Goal: Information Seeking & Learning: Learn about a topic

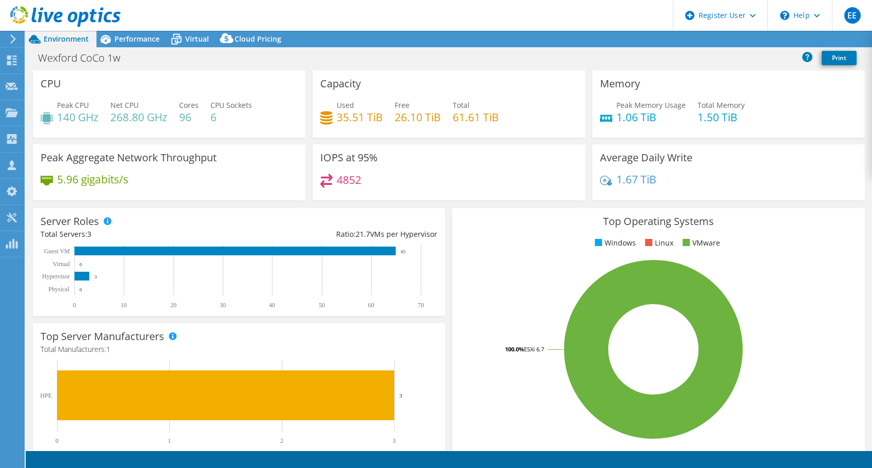
select select "EULondon"
select select "EUR"
click at [124, 45] on div "Performance" at bounding box center [131, 39] width 71 height 16
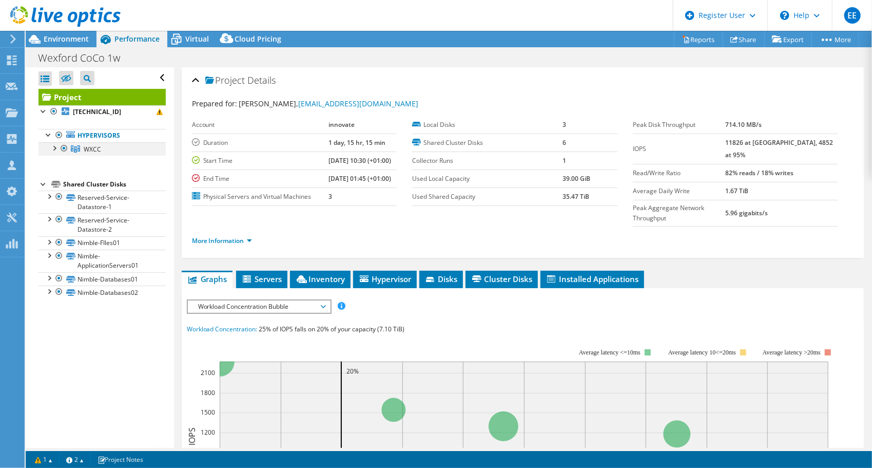
click at [54, 147] on div at bounding box center [54, 147] width 10 height 10
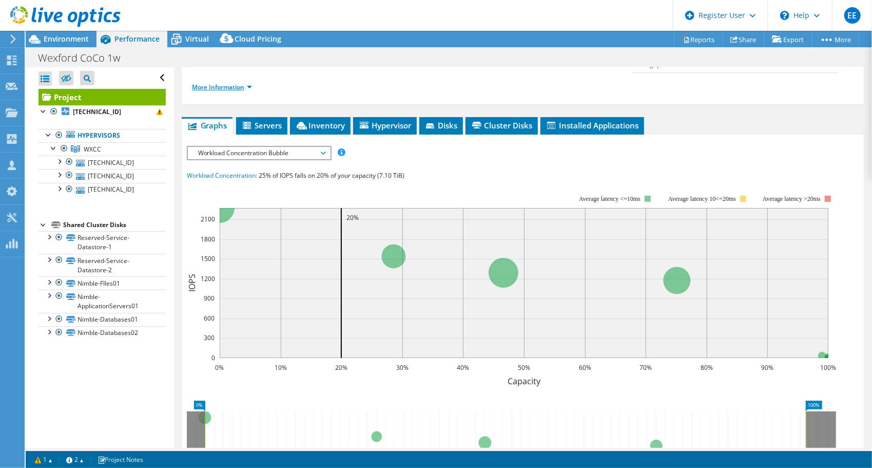
scroll to position [154, 0]
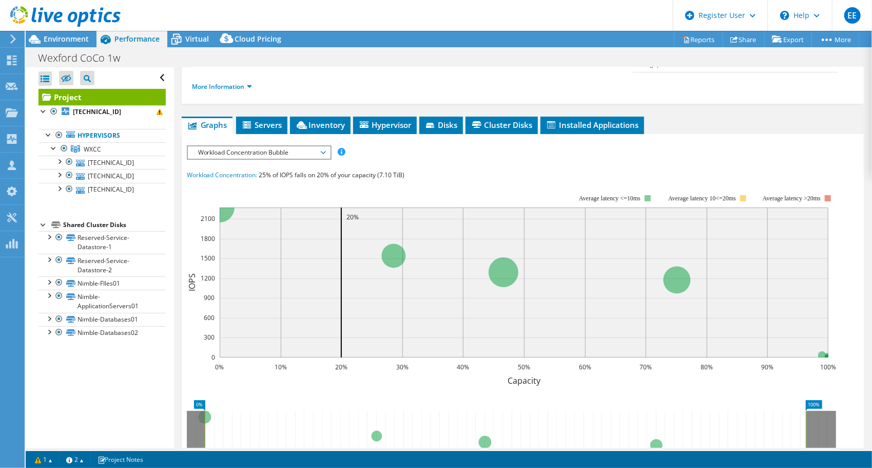
click at [277, 146] on span "Workload Concentration Bubble" at bounding box center [259, 152] width 132 height 12
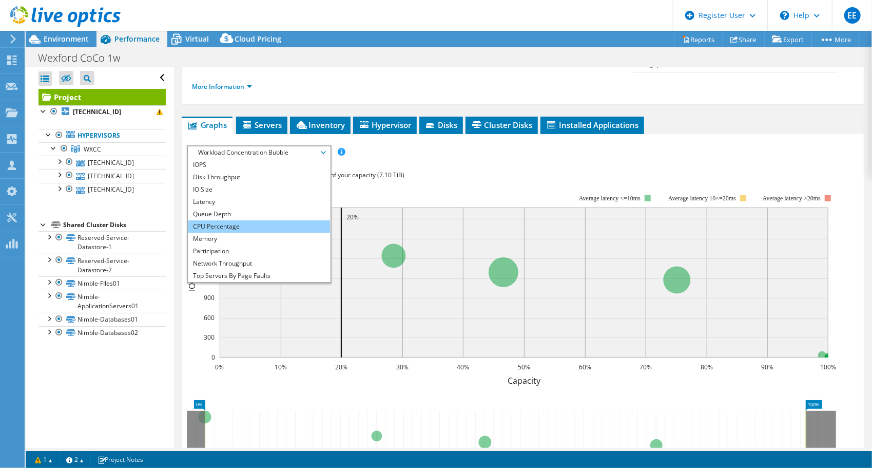
click at [288, 220] on li "CPU Percentage" at bounding box center [259, 226] width 142 height 12
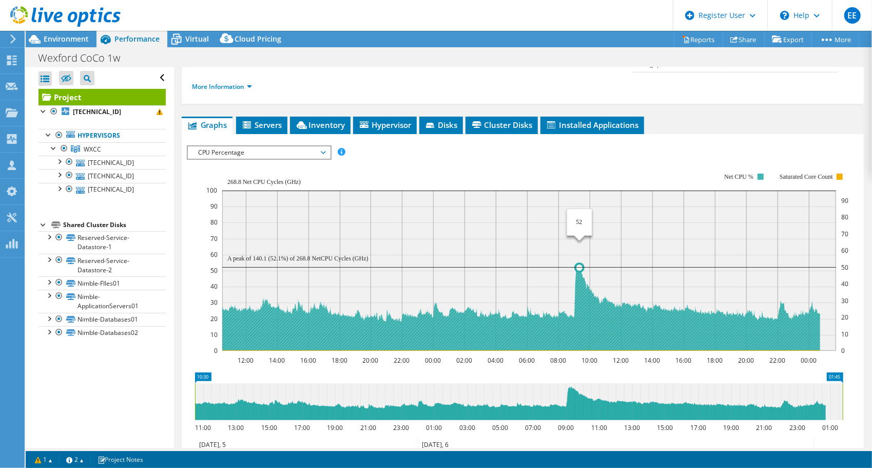
click at [579, 286] on icon at bounding box center [521, 309] width 598 height 84
drag, startPoint x: 566, startPoint y: 257, endPoint x: 599, endPoint y: 258, distance: 33.4
click at [599, 258] on rect at bounding box center [529, 270] width 614 height 160
drag, startPoint x: 565, startPoint y: 225, endPoint x: 594, endPoint y: 224, distance: 29.8
click at [594, 224] on rect at bounding box center [529, 270] width 614 height 160
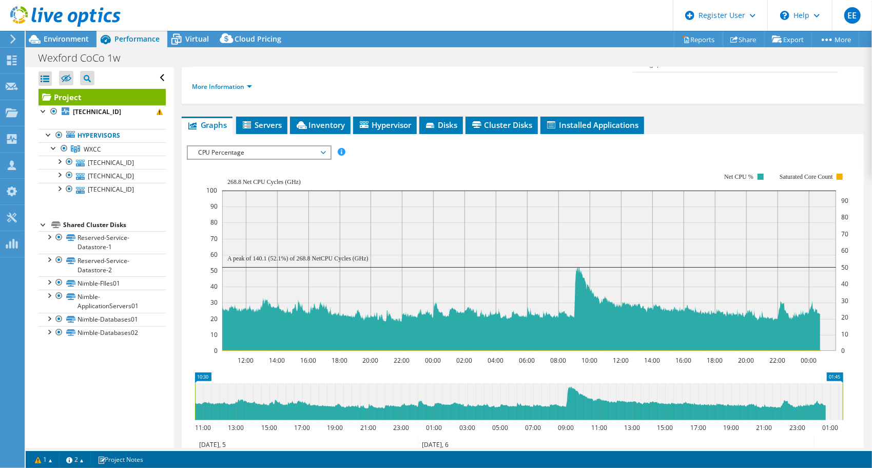
click at [565, 383] on icon at bounding box center [519, 401] width 648 height 37
drag, startPoint x: 561, startPoint y: 377, endPoint x: 592, endPoint y: 385, distance: 31.9
click at [592, 385] on icon at bounding box center [519, 401] width 648 height 37
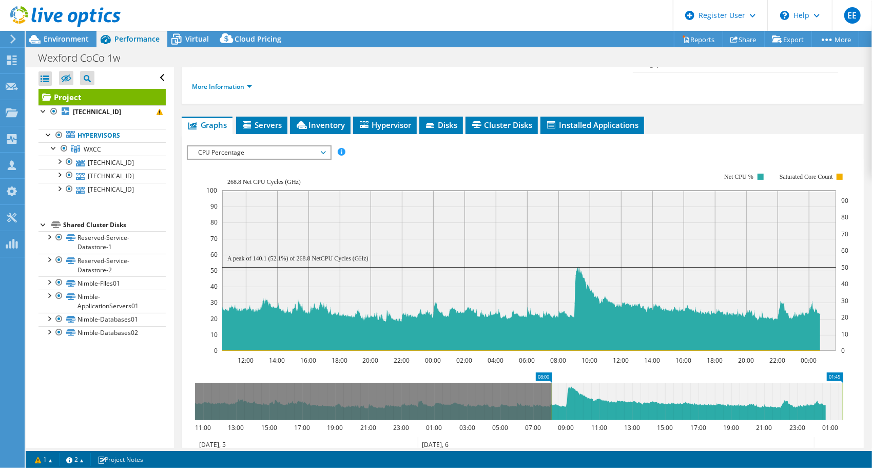
drag, startPoint x: 196, startPoint y: 372, endPoint x: 553, endPoint y: 376, distance: 356.7
click at [553, 383] on rect at bounding box center [552, 401] width 4 height 37
click at [553, 383] on icon at bounding box center [697, 401] width 291 height 37
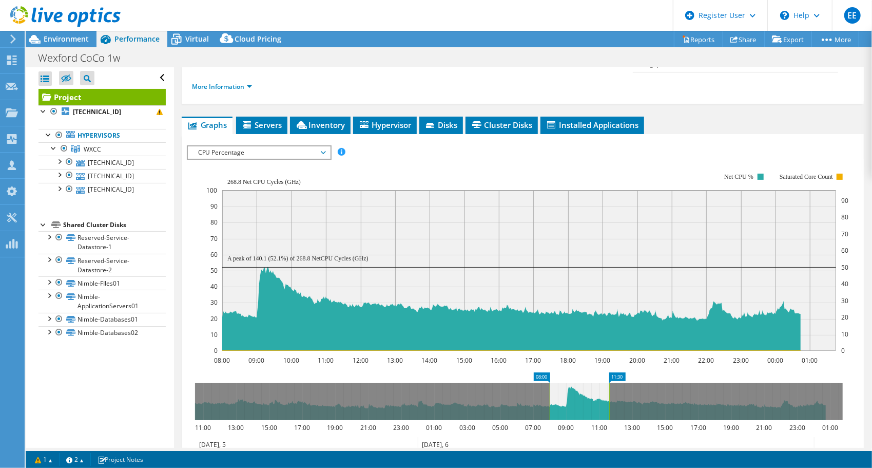
drag, startPoint x: 841, startPoint y: 374, endPoint x: 607, endPoint y: 384, distance: 233.7
click at [607, 384] on rect at bounding box center [609, 401] width 4 height 37
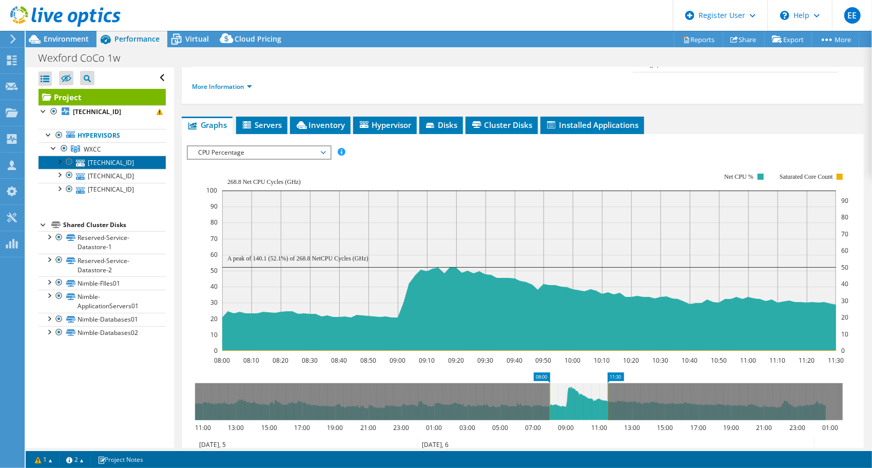
click at [96, 160] on link "10.68.0.168" at bounding box center [101, 162] width 127 height 13
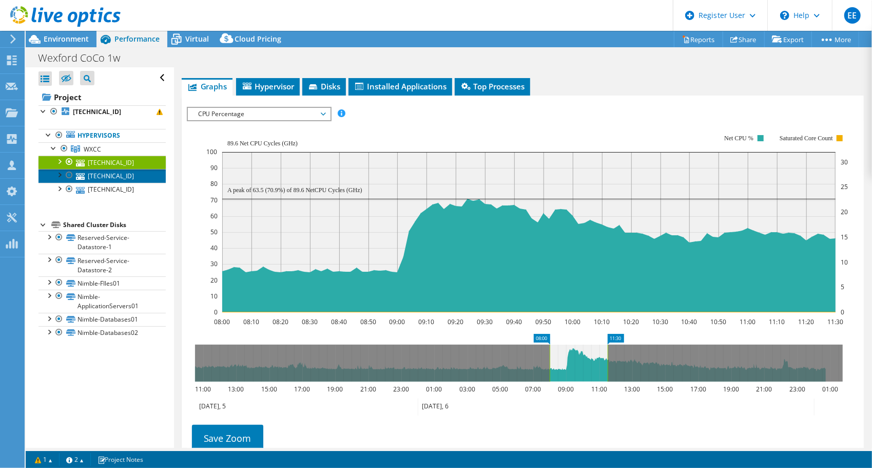
click at [101, 175] on link "10.68.0.170" at bounding box center [101, 175] width 127 height 13
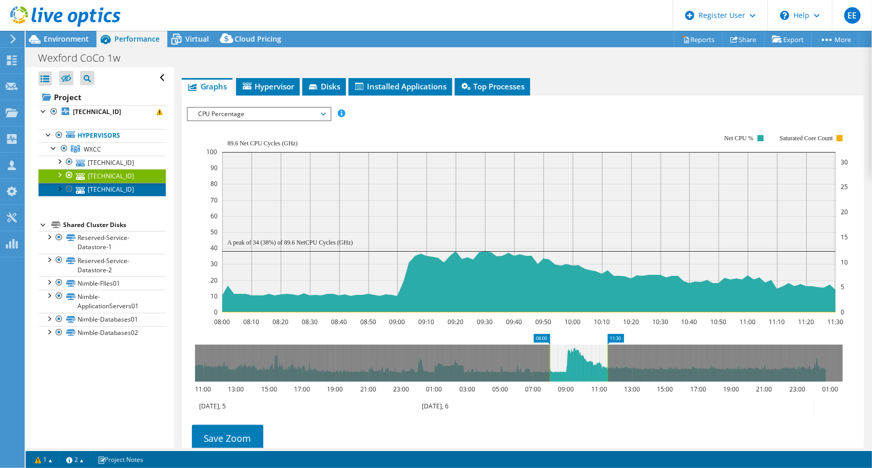
click at [103, 187] on link "10.68.0.172" at bounding box center [101, 189] width 127 height 13
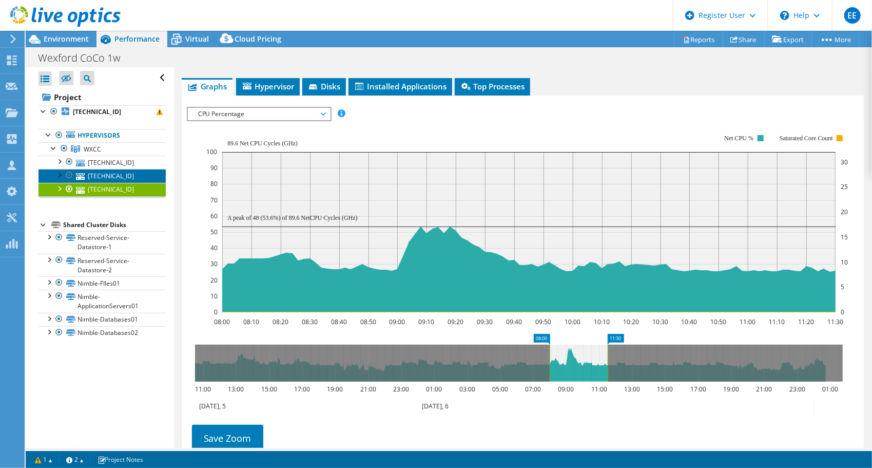
click at [102, 173] on link "10.68.0.170" at bounding box center [101, 175] width 127 height 13
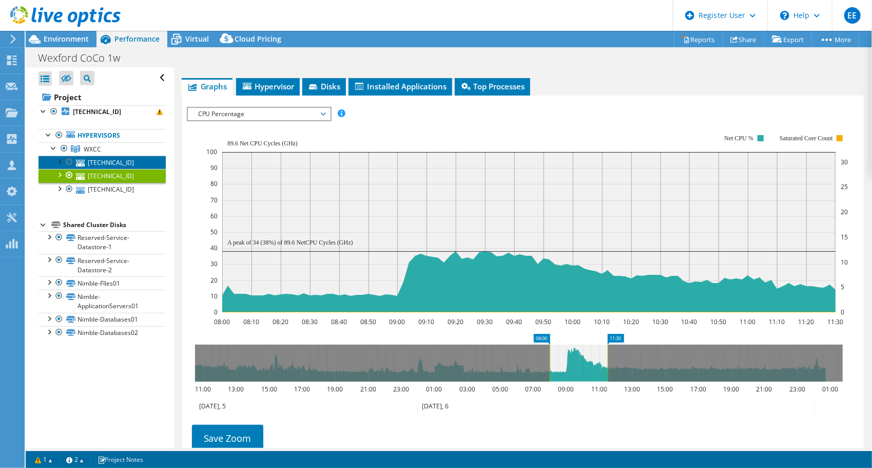
click at [104, 160] on link "10.68.0.168" at bounding box center [101, 162] width 127 height 13
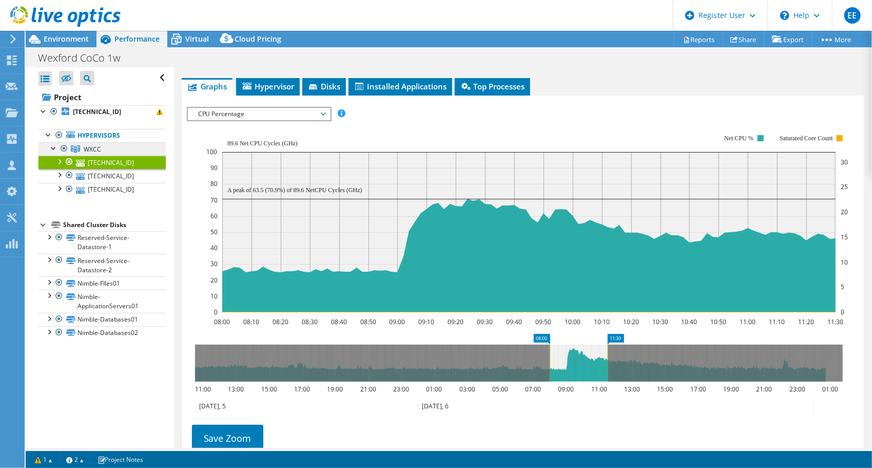
click at [91, 147] on span "WXCC" at bounding box center [92, 149] width 17 height 9
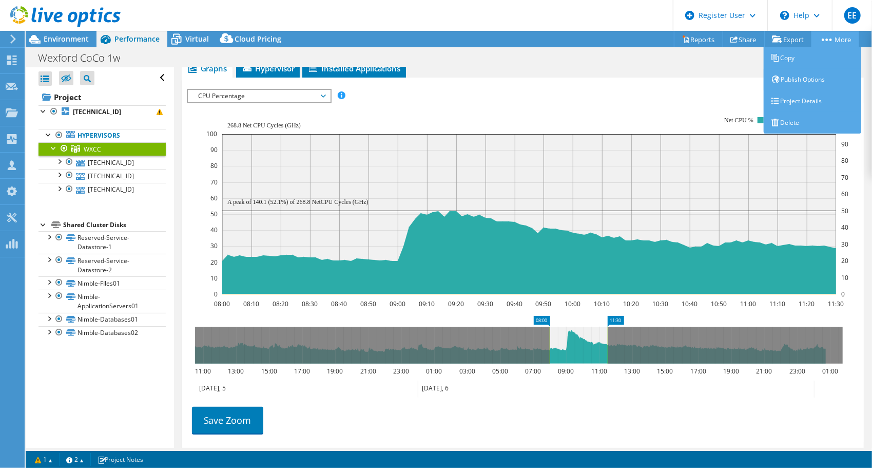
click at [843, 42] on link "More" at bounding box center [835, 39] width 48 height 16
click at [803, 101] on link "Project Details" at bounding box center [813, 101] width 98 height 22
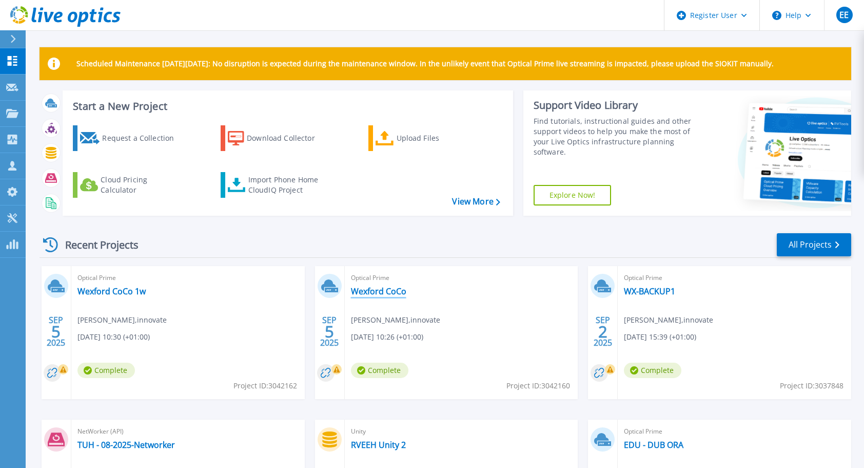
click at [394, 294] on link "Wexford CoCo" at bounding box center [378, 291] width 55 height 10
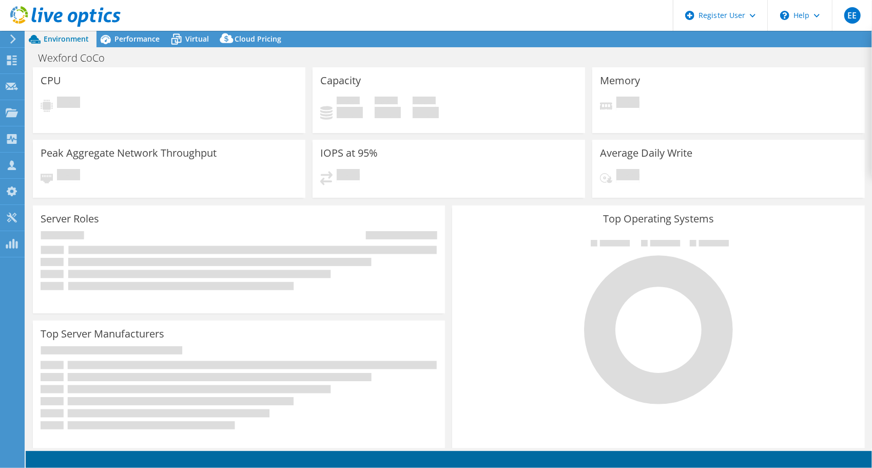
select select "EUFrankfurt"
select select "EUR"
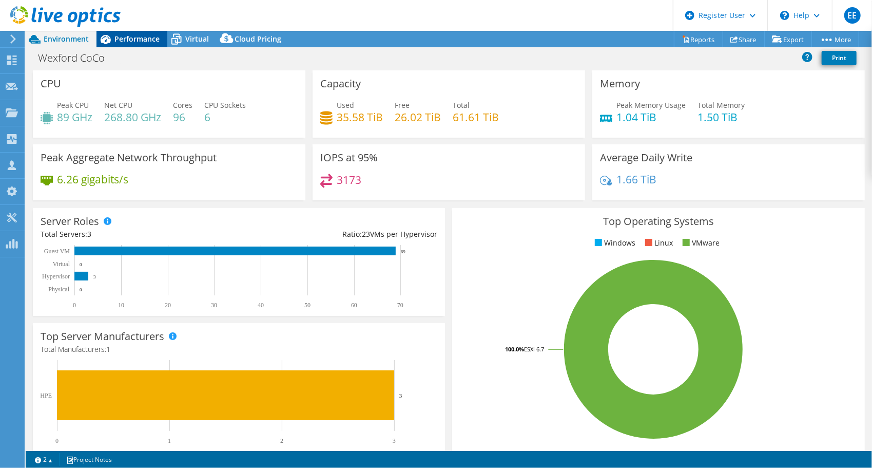
click at [151, 44] on div "Performance" at bounding box center [131, 39] width 71 height 16
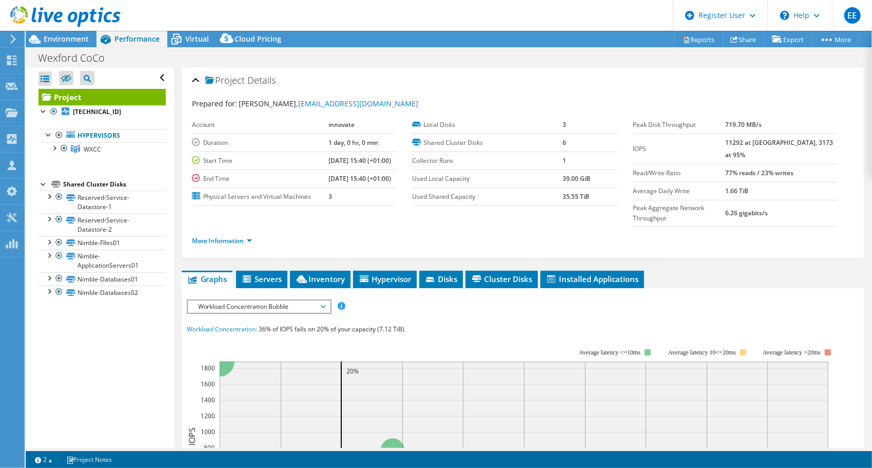
click at [261, 300] on span "Workload Concentration Bubble" at bounding box center [259, 306] width 132 height 12
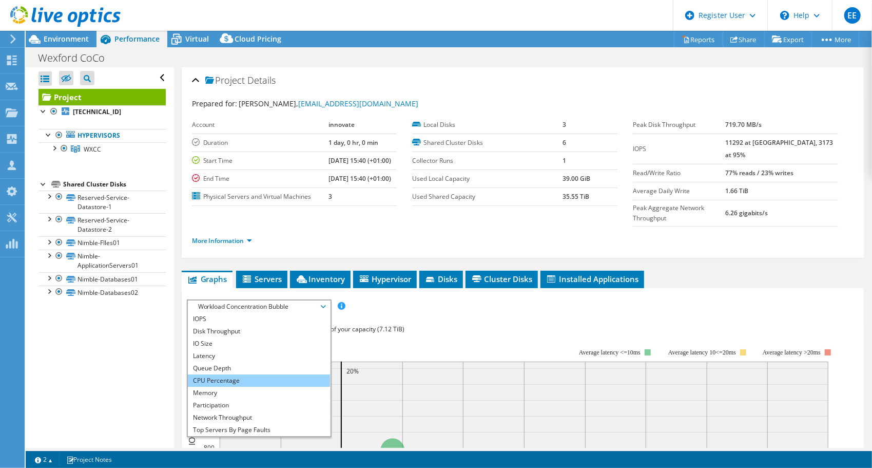
click at [256, 374] on li "CPU Percentage" at bounding box center [259, 380] width 142 height 12
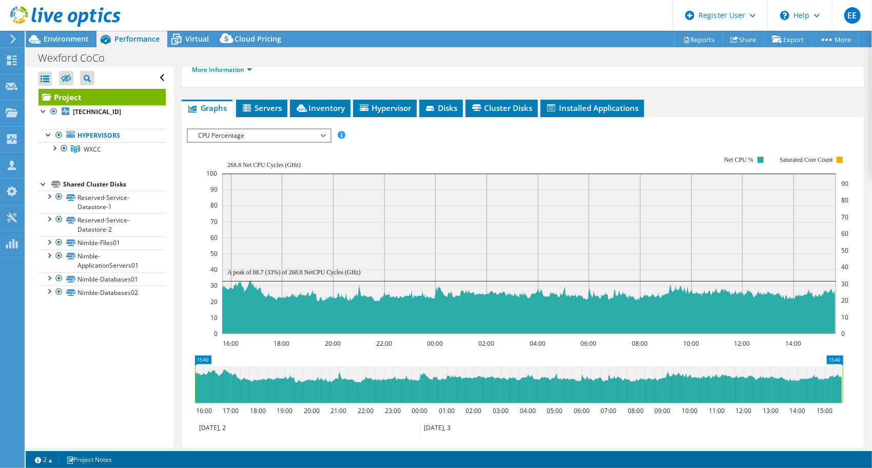
scroll to position [170, 0]
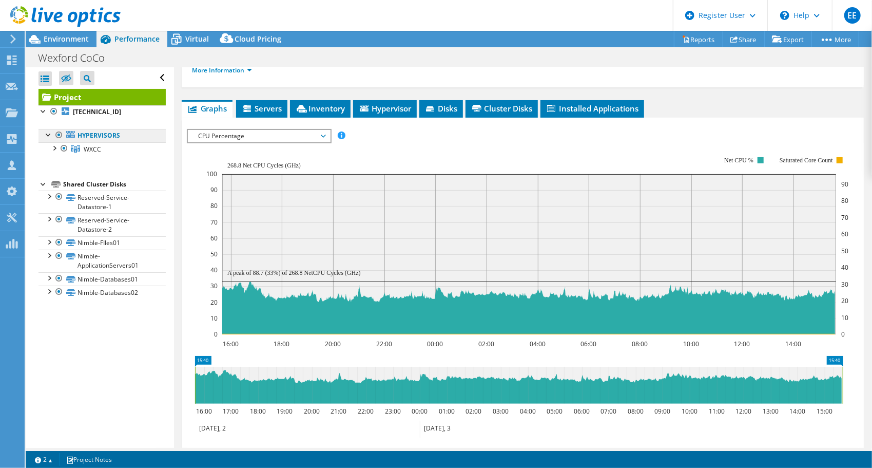
click at [94, 134] on link "Hypervisors" at bounding box center [101, 135] width 127 height 13
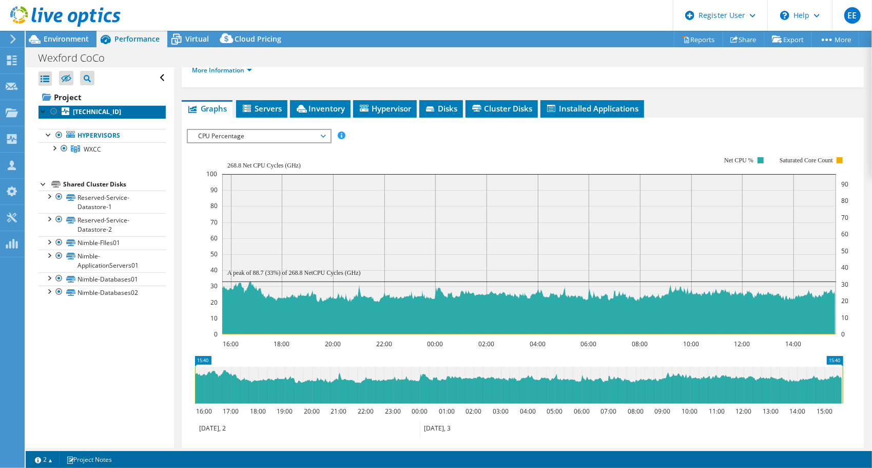
click at [100, 109] on b "10.68.0.168" at bounding box center [97, 111] width 48 height 9
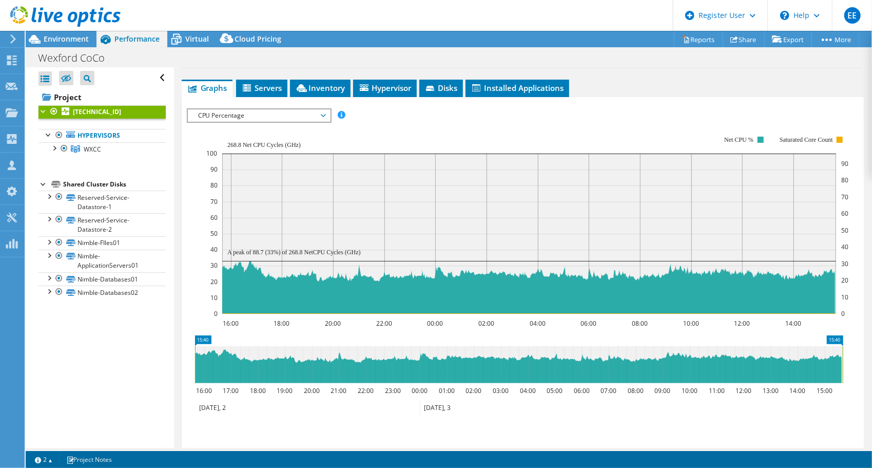
scroll to position [0, 0]
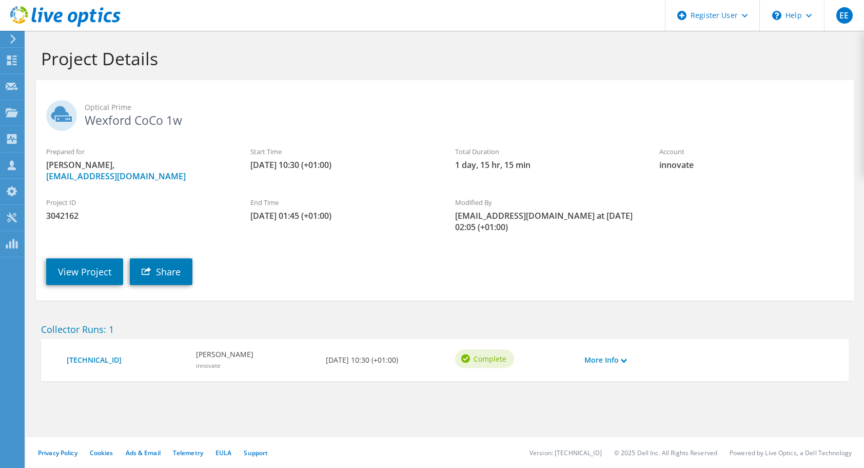
click at [60, 217] on span "3042162" at bounding box center [138, 215] width 184 height 11
copy span "3042162"
click at [97, 268] on link "View Project" at bounding box center [84, 271] width 77 height 27
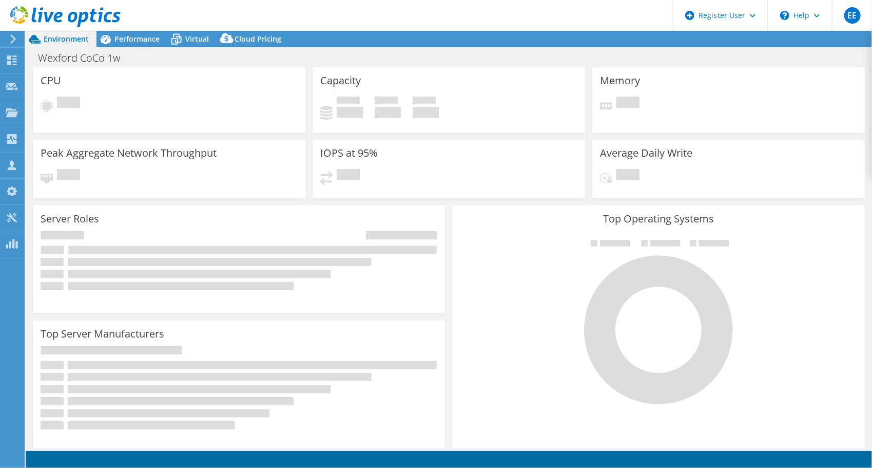
select select "USD"
select select "EULondon"
select select "EUR"
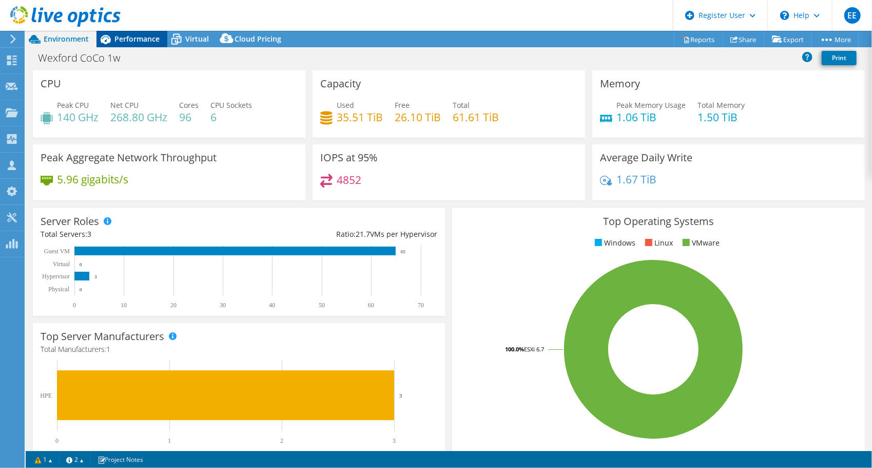
click at [128, 41] on span "Performance" at bounding box center [136, 39] width 45 height 10
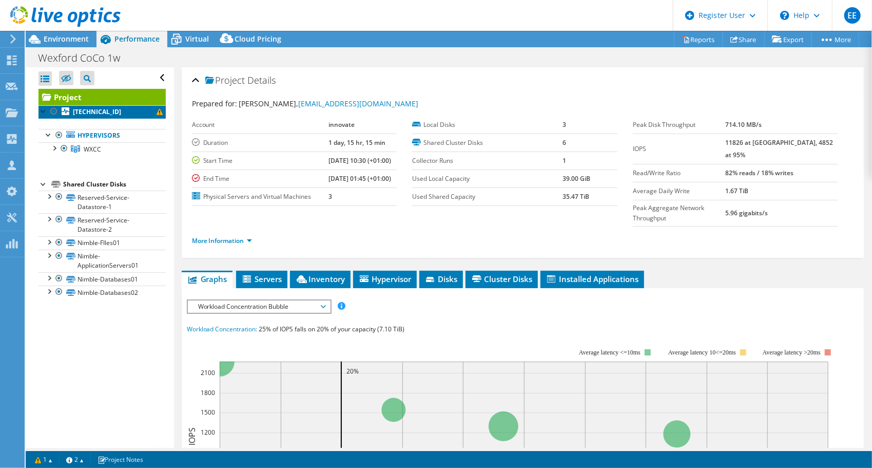
click at [82, 110] on b "[TECHNICAL_ID]" at bounding box center [97, 111] width 48 height 9
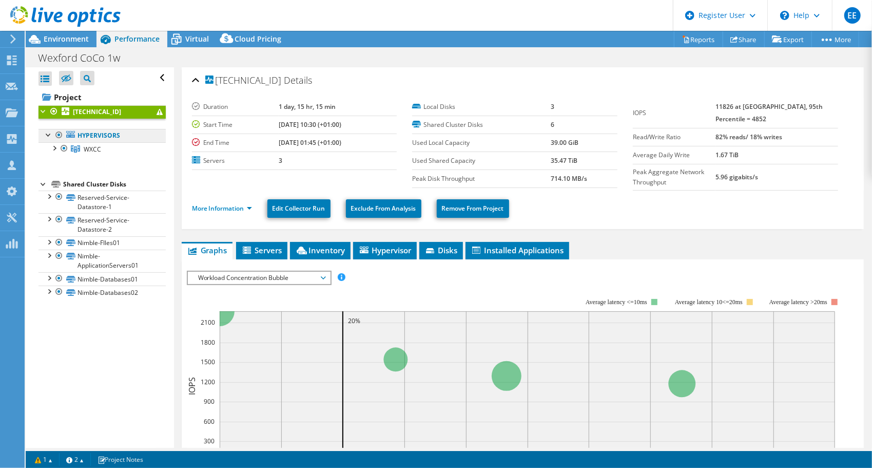
click at [109, 135] on link "Hypervisors" at bounding box center [101, 135] width 127 height 13
click at [91, 148] on span "WXCC" at bounding box center [92, 149] width 17 height 9
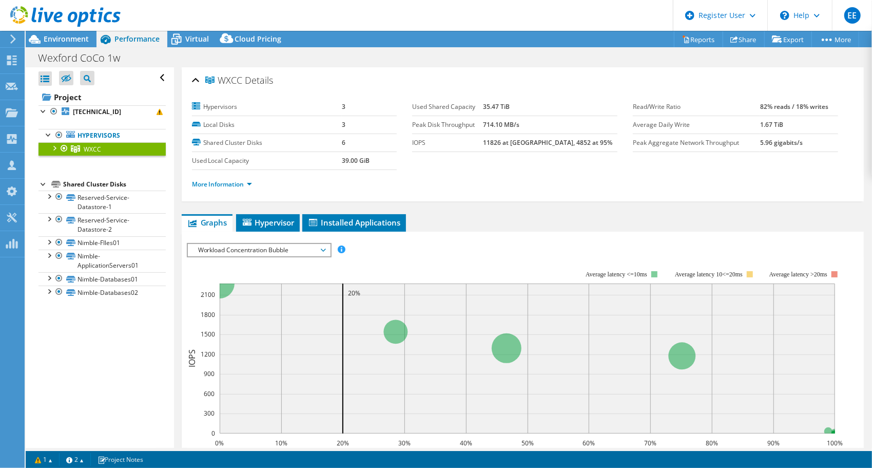
click at [53, 147] on div at bounding box center [54, 147] width 10 height 10
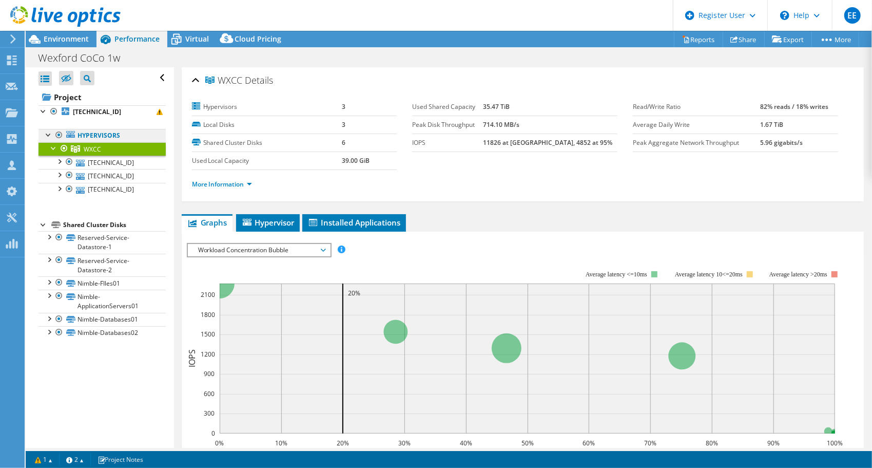
click at [90, 130] on link "Hypervisors" at bounding box center [101, 135] width 127 height 13
click at [90, 113] on b "10.68.0.168" at bounding box center [97, 111] width 48 height 9
